Goal: Navigation & Orientation: Find specific page/section

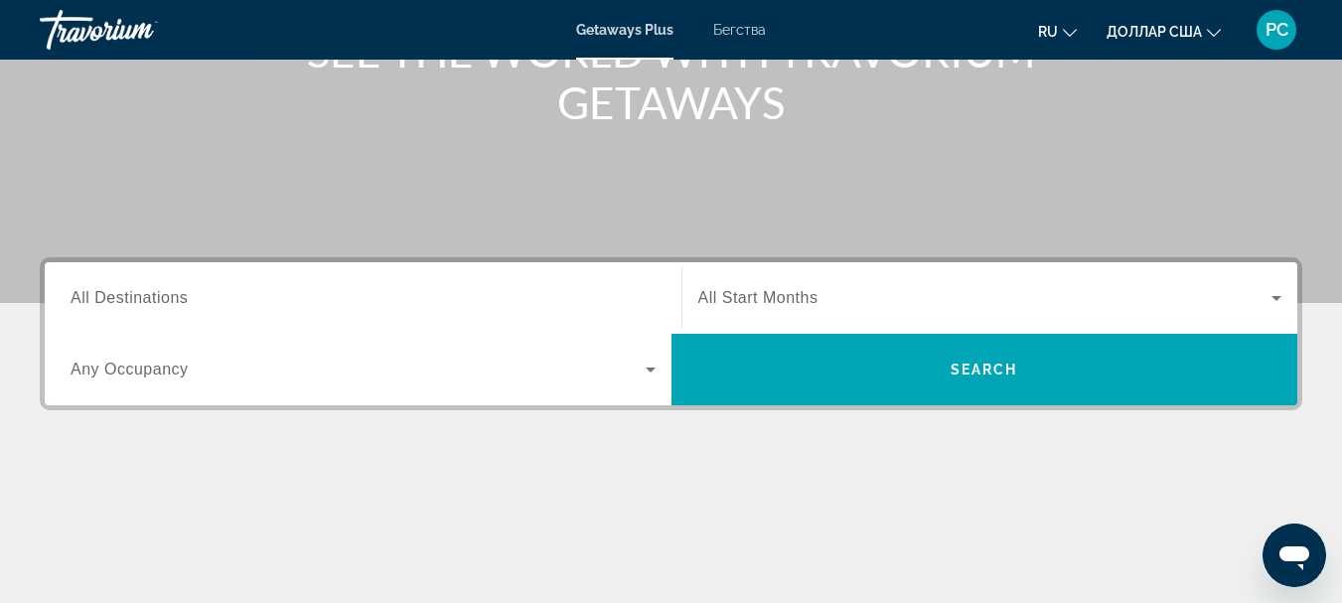
scroll to position [298, 0]
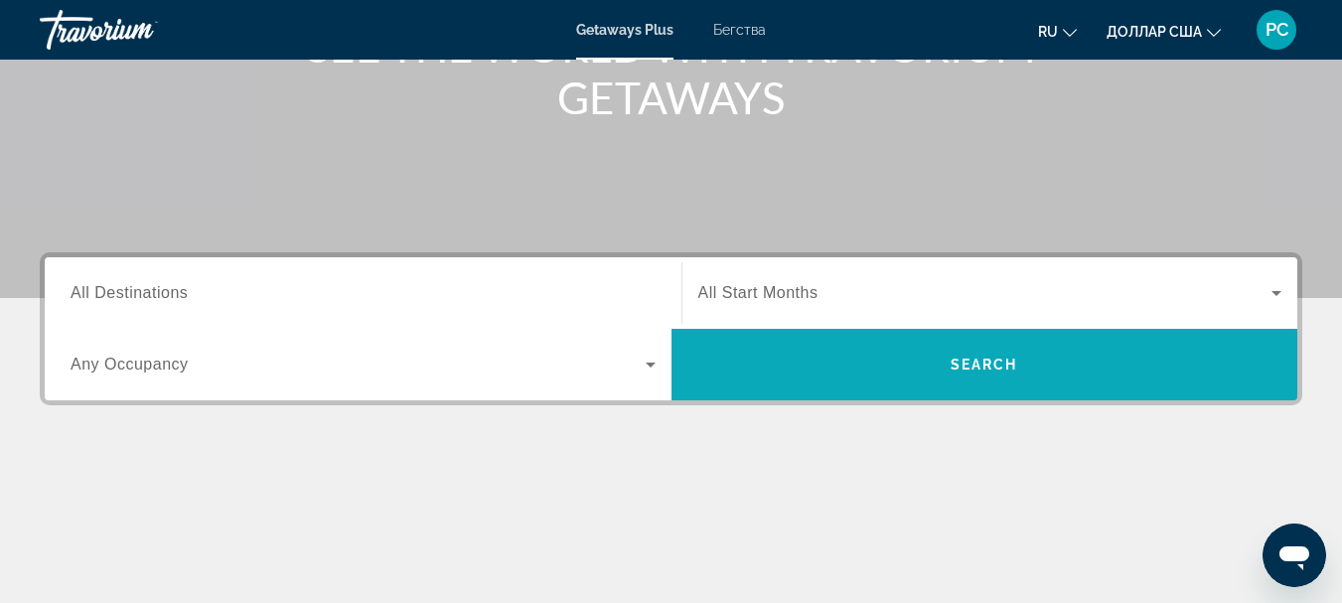
click at [967, 357] on span "Search" at bounding box center [985, 365] width 68 height 16
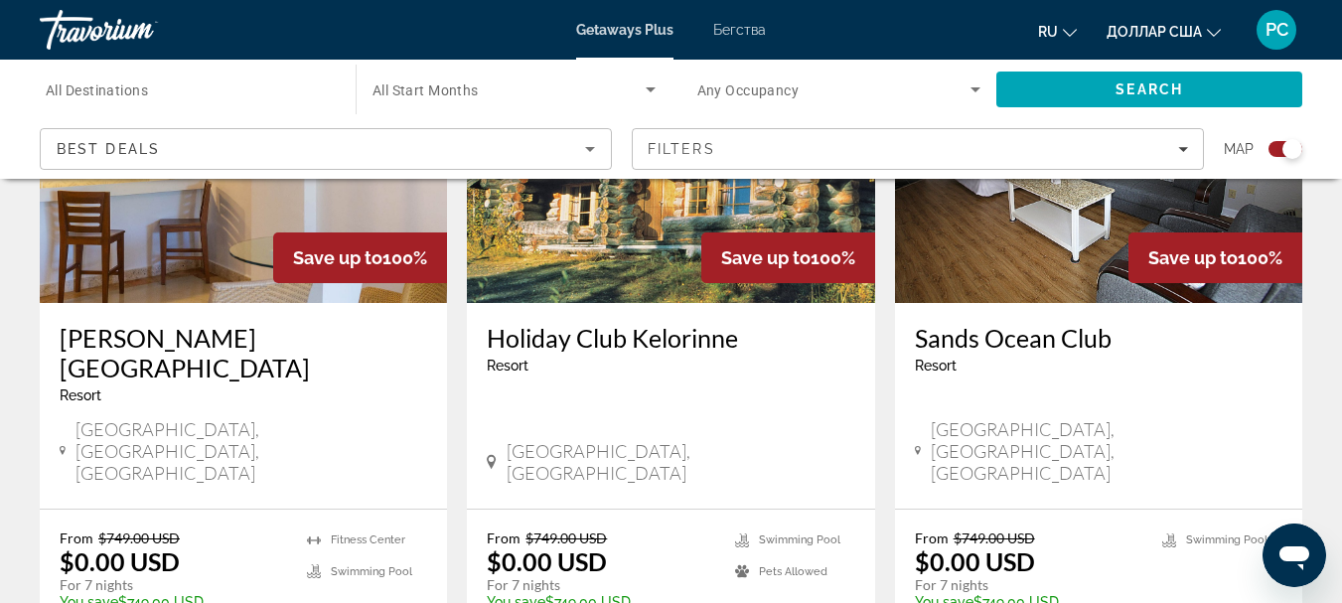
scroll to position [3180, 0]
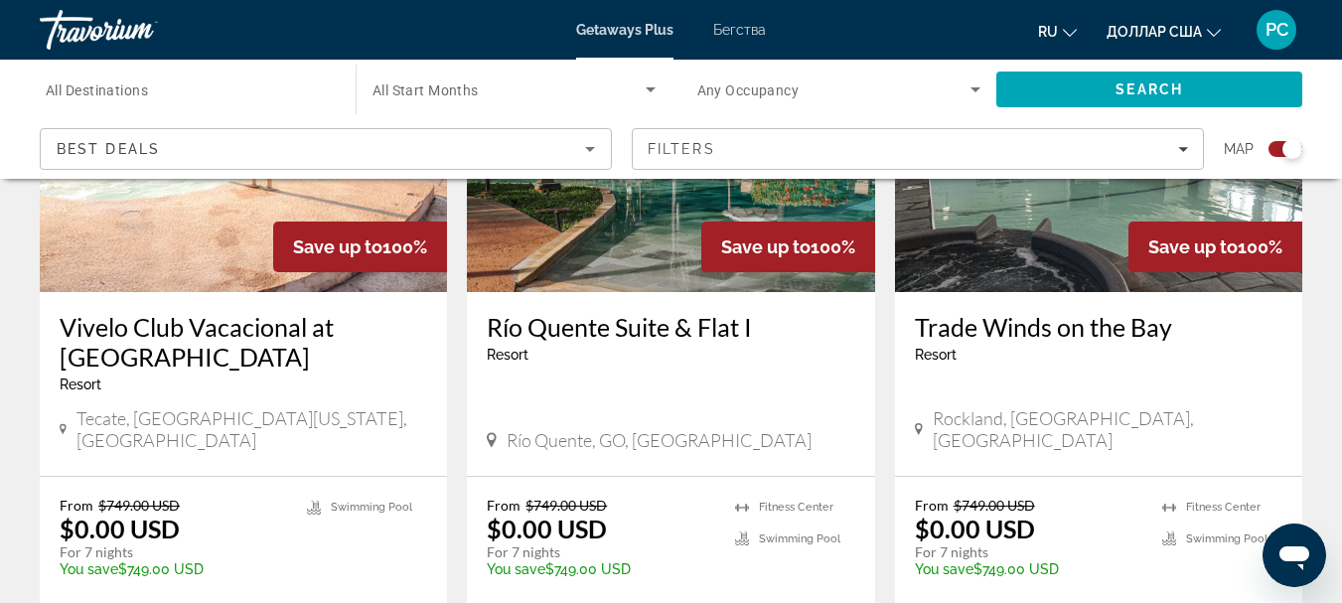
scroll to position [3180, 0]
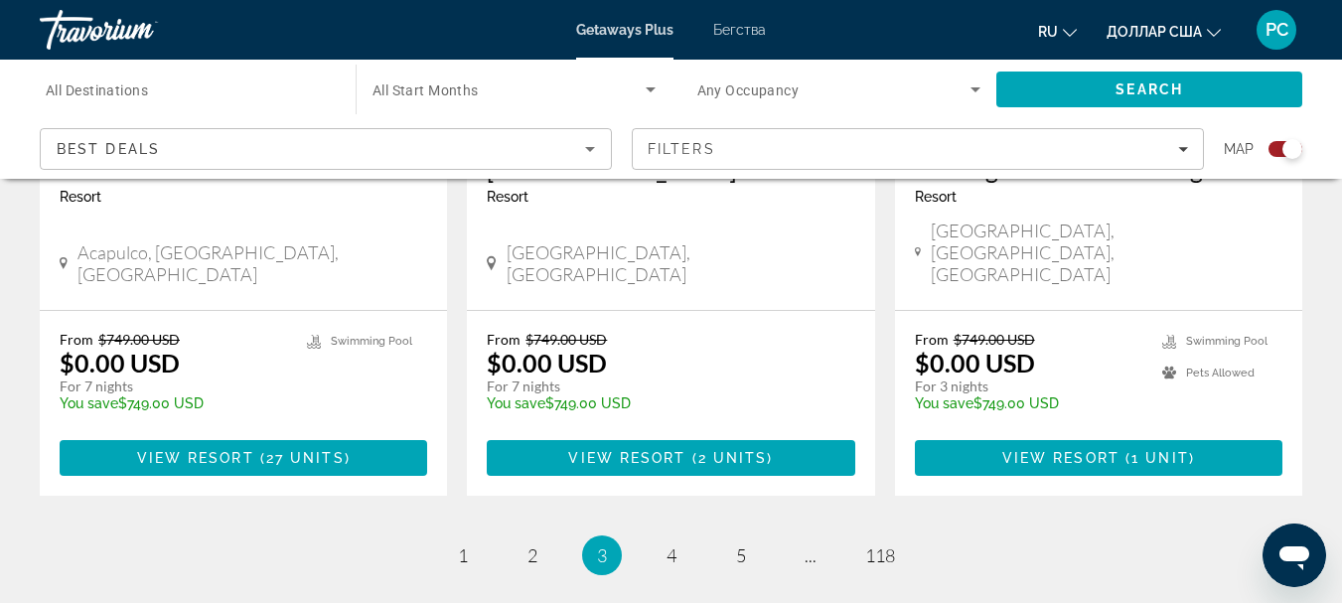
scroll to position [3279, 0]
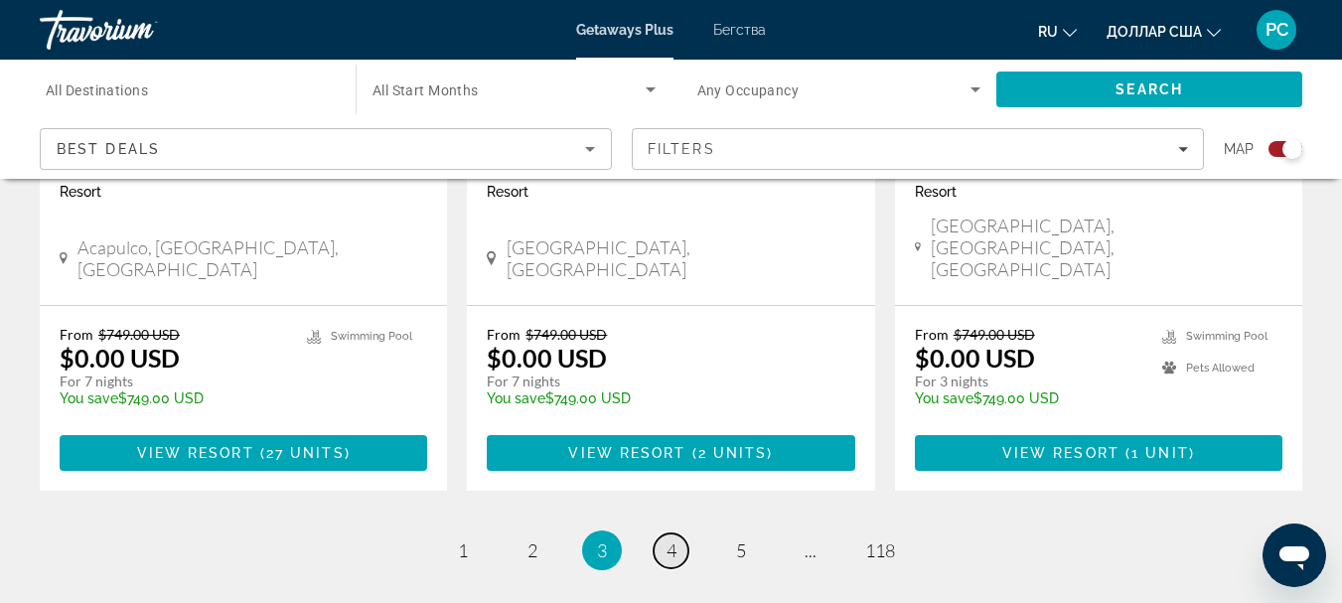
click at [668, 540] on span "4" at bounding box center [672, 551] width 10 height 22
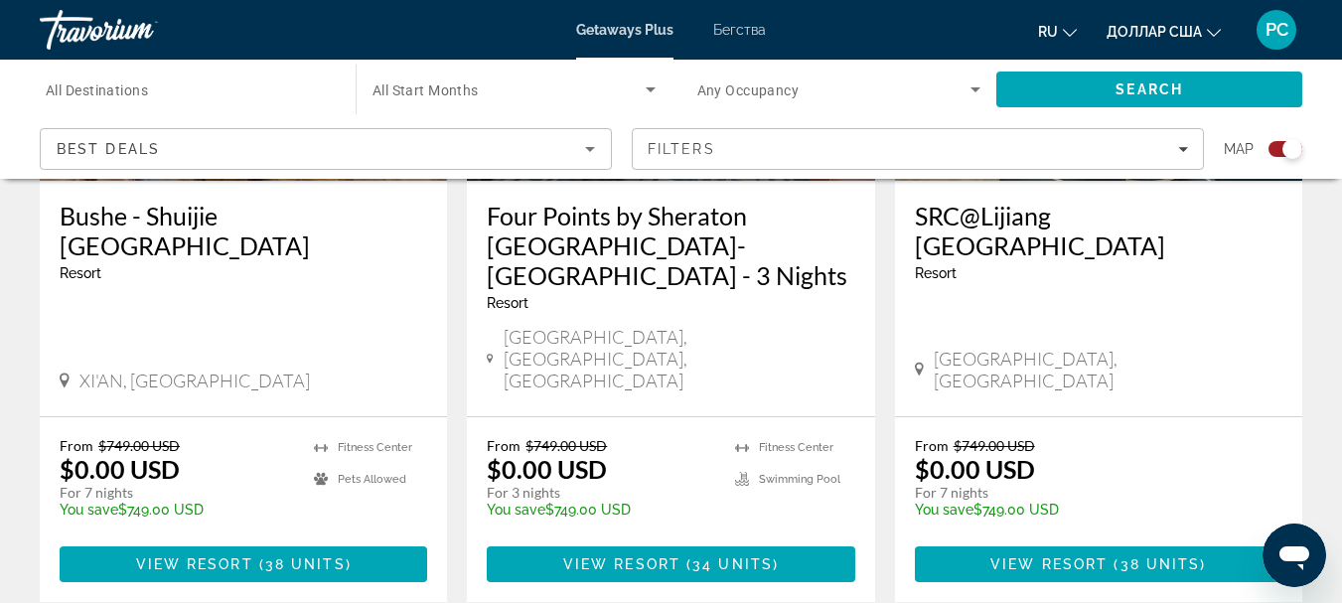
scroll to position [3297, 0]
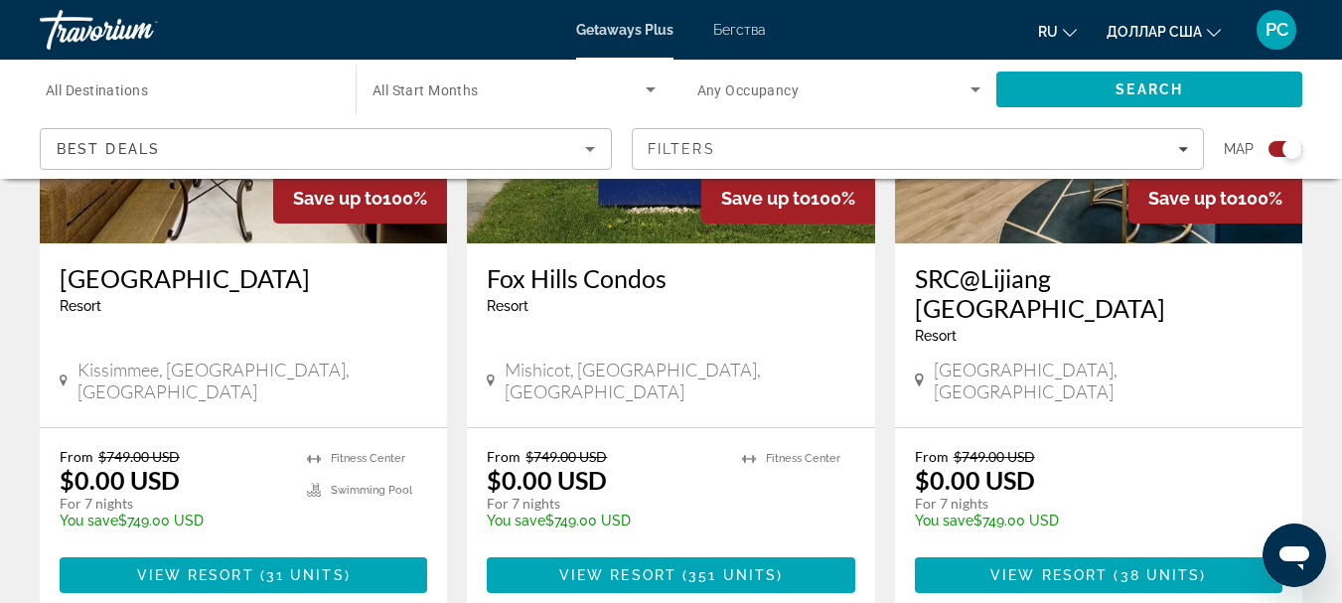
scroll to position [3198, 0]
